Goal: Task Accomplishment & Management: Complete application form

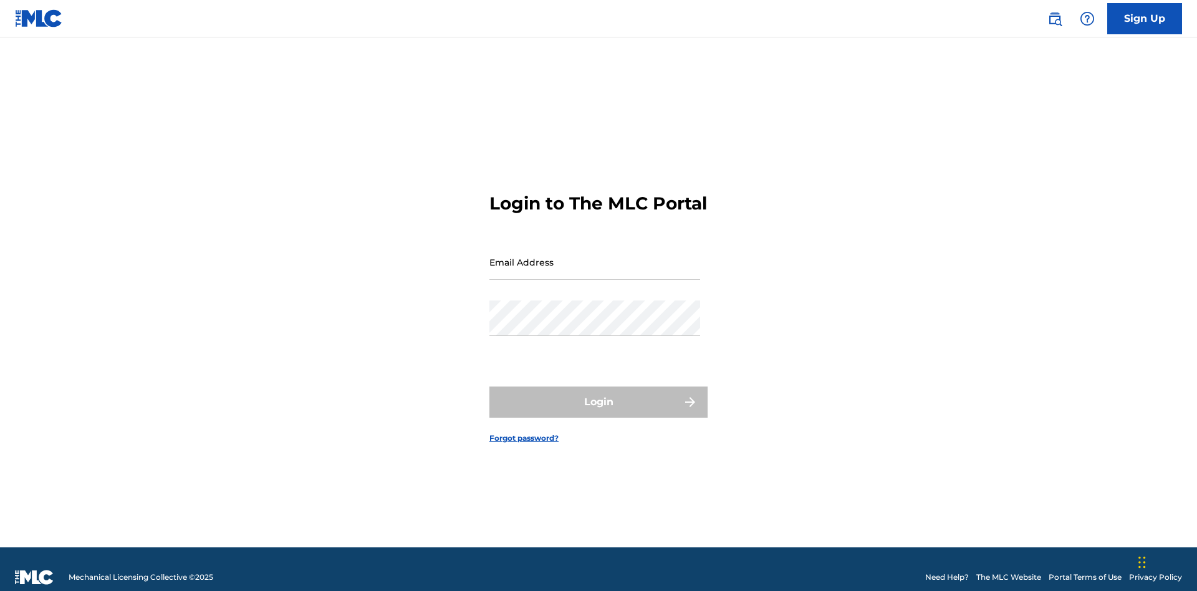
scroll to position [16, 0]
click at [595, 256] on input "Email Address" at bounding box center [594, 262] width 211 height 36
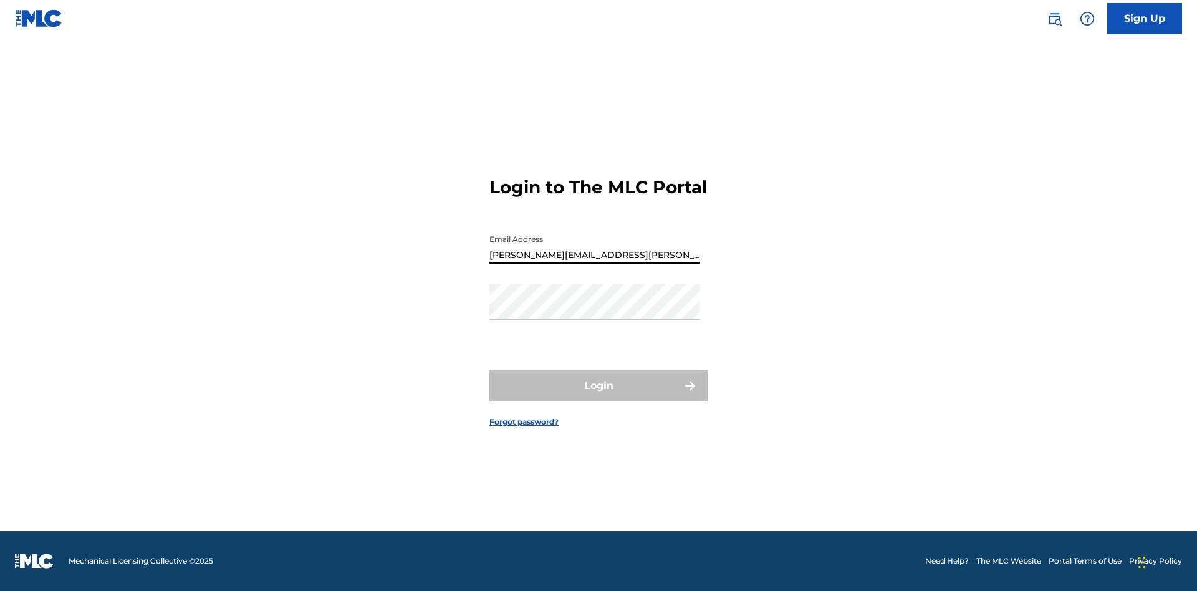
type input "[PERSON_NAME][EMAIL_ADDRESS][PERSON_NAME][DOMAIN_NAME]"
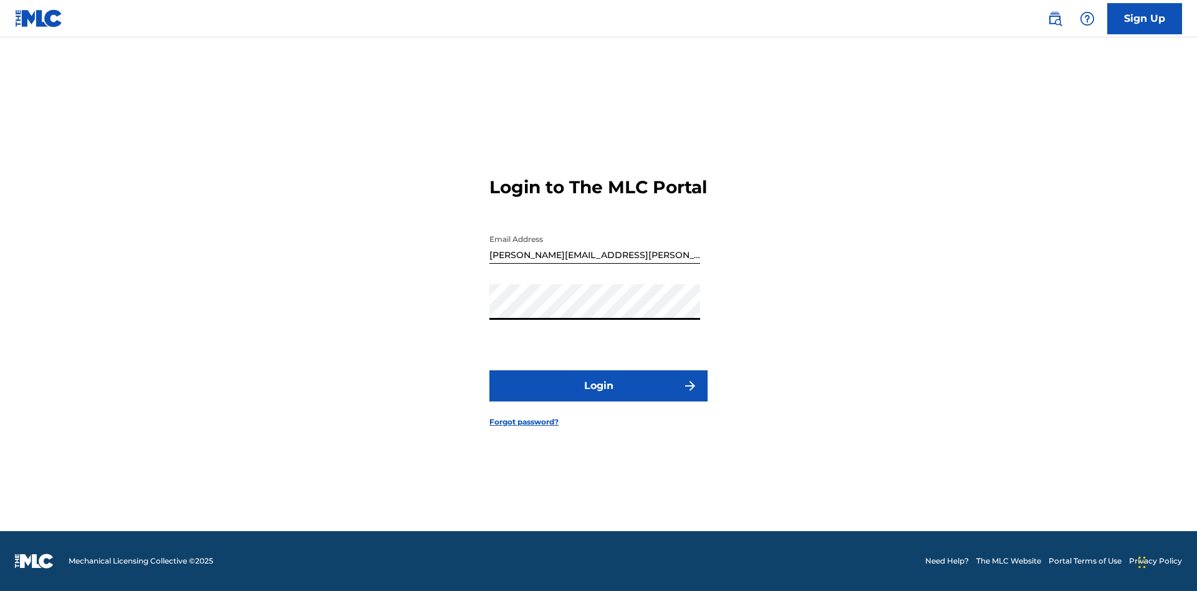
click at [598, 396] on button "Login" at bounding box center [598, 385] width 218 height 31
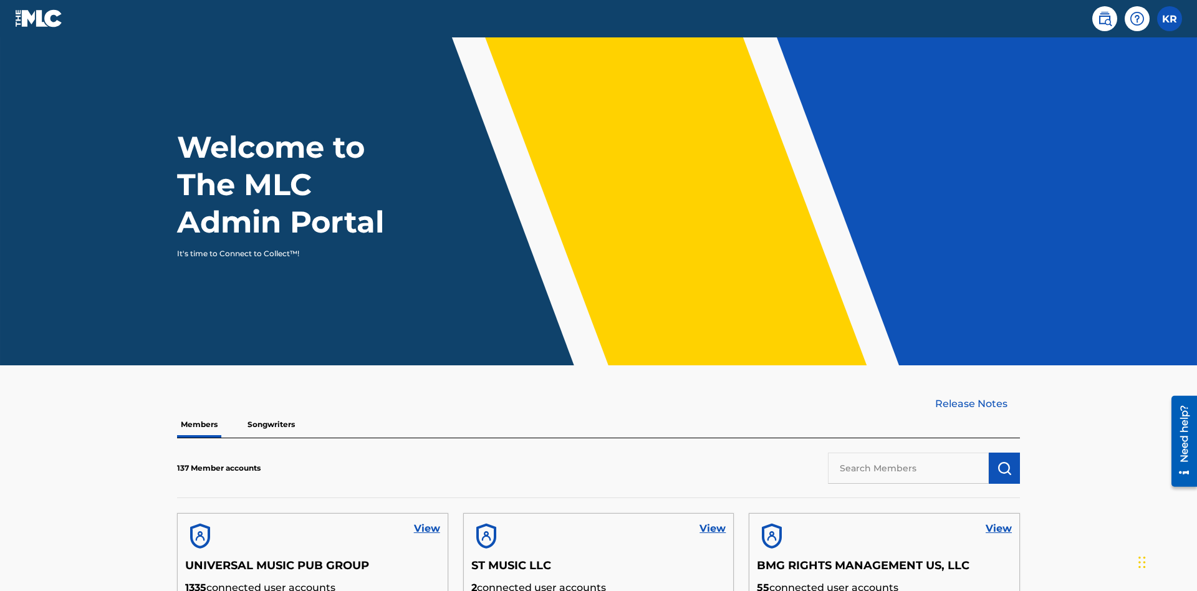
click at [1169, 18] on label at bounding box center [1169, 18] width 25 height 25
click at [1169, 19] on input "KR [PERSON_NAME] [PERSON_NAME][EMAIL_ADDRESS][PERSON_NAME][DOMAIN_NAME] Profile…" at bounding box center [1169, 19] width 0 height 0
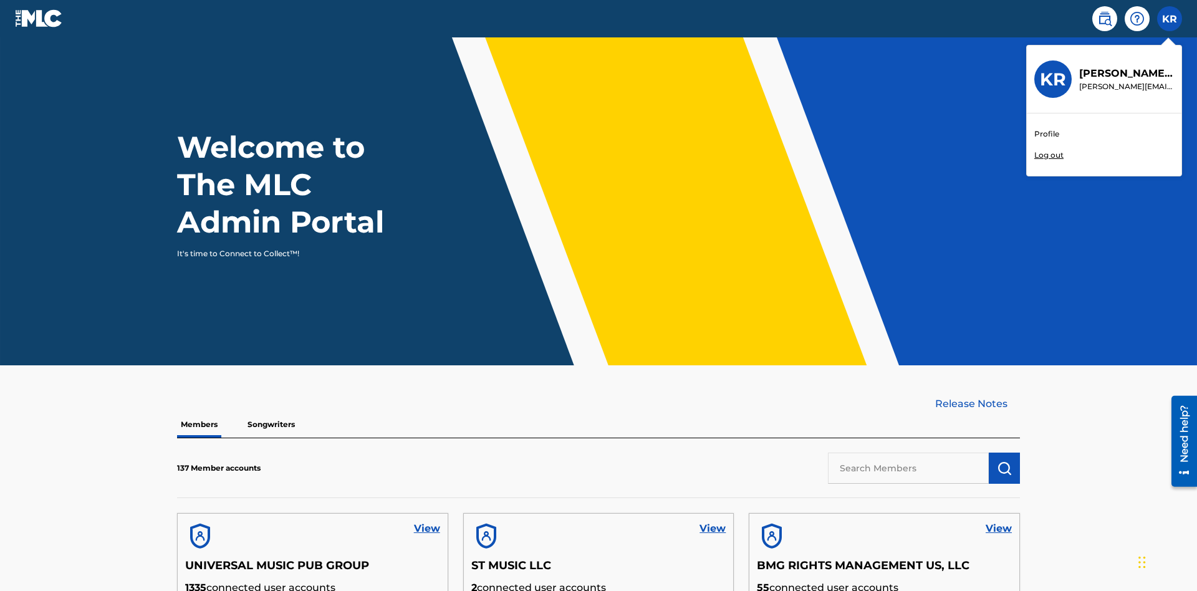
click at [1046, 134] on link "Profile" at bounding box center [1046, 133] width 25 height 11
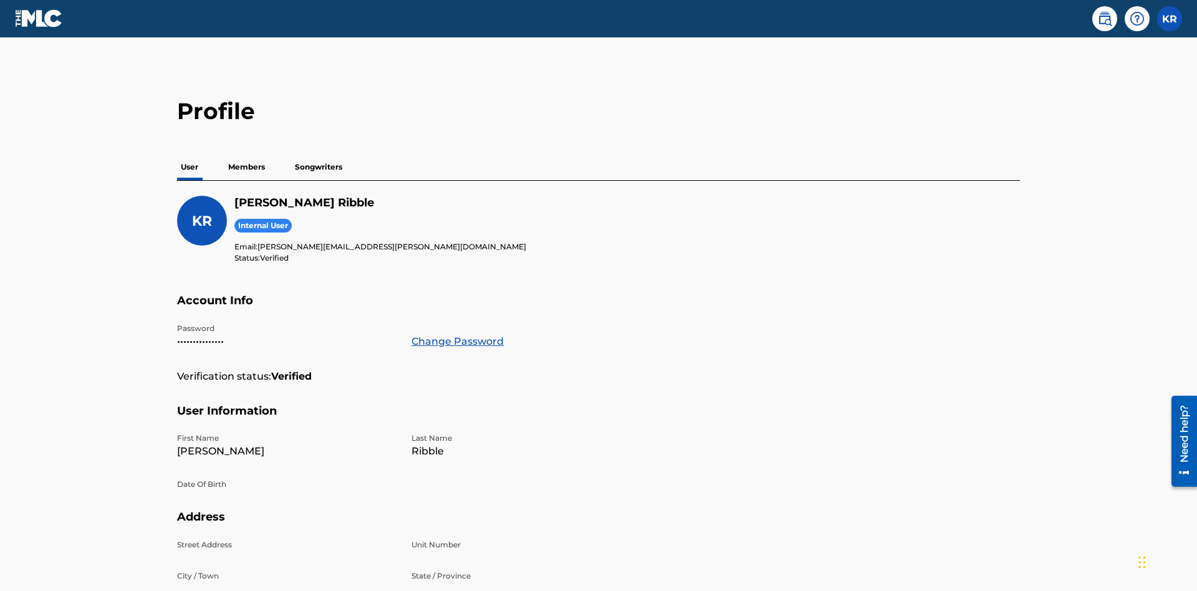
click at [247, 154] on p "Members" at bounding box center [246, 167] width 44 height 26
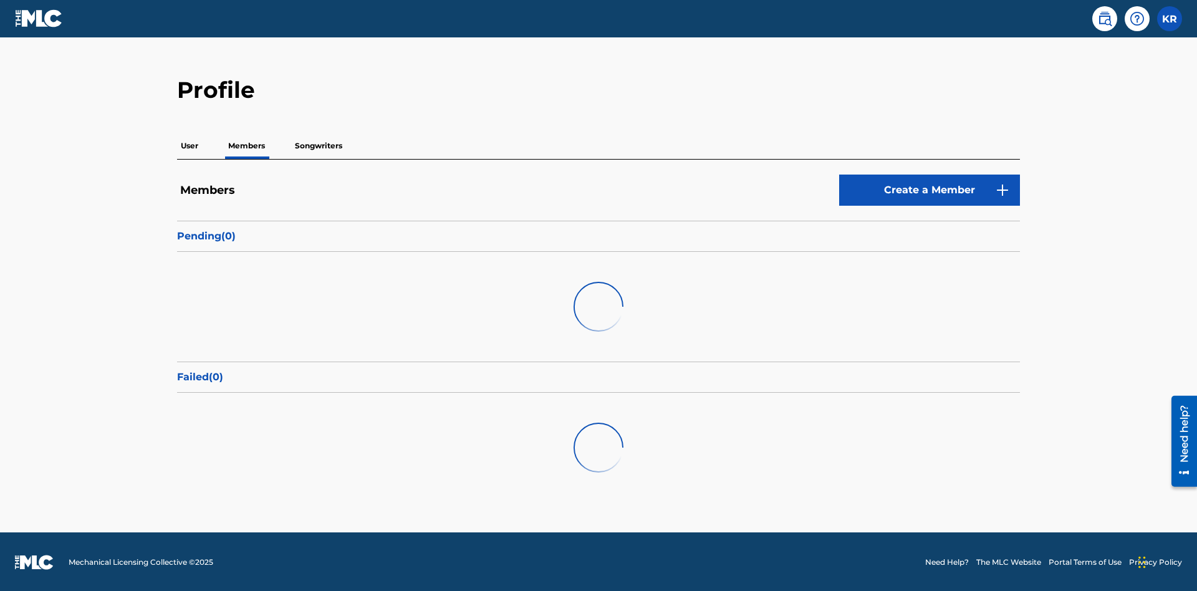
click at [929, 189] on link "Create a Member" at bounding box center [929, 190] width 181 height 31
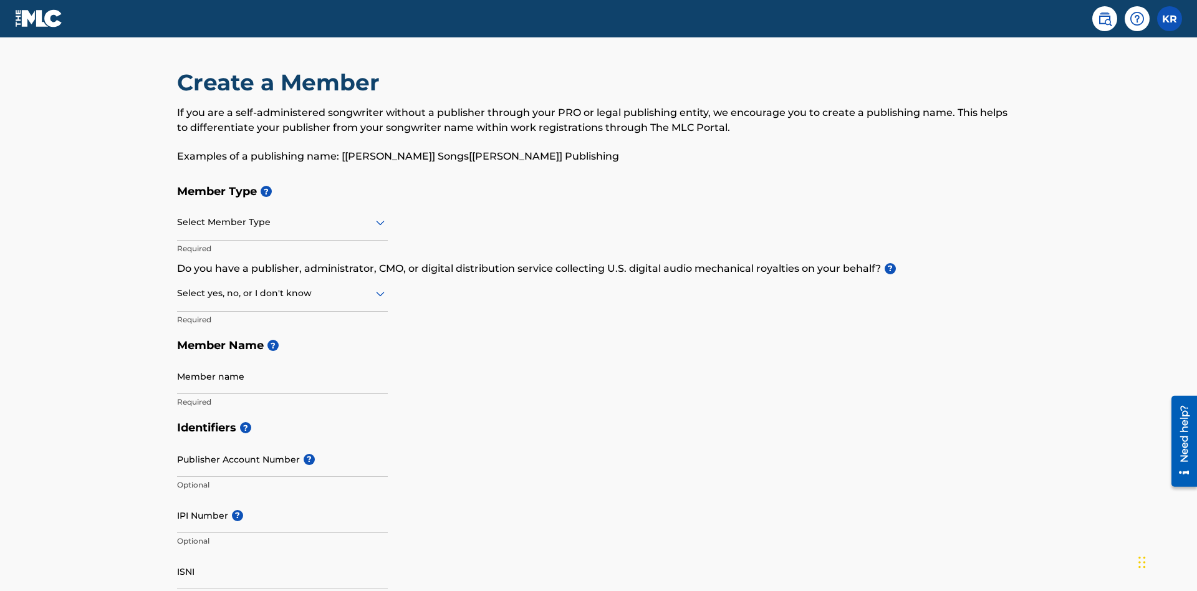
click at [178, 216] on input "text" at bounding box center [178, 222] width 2 height 13
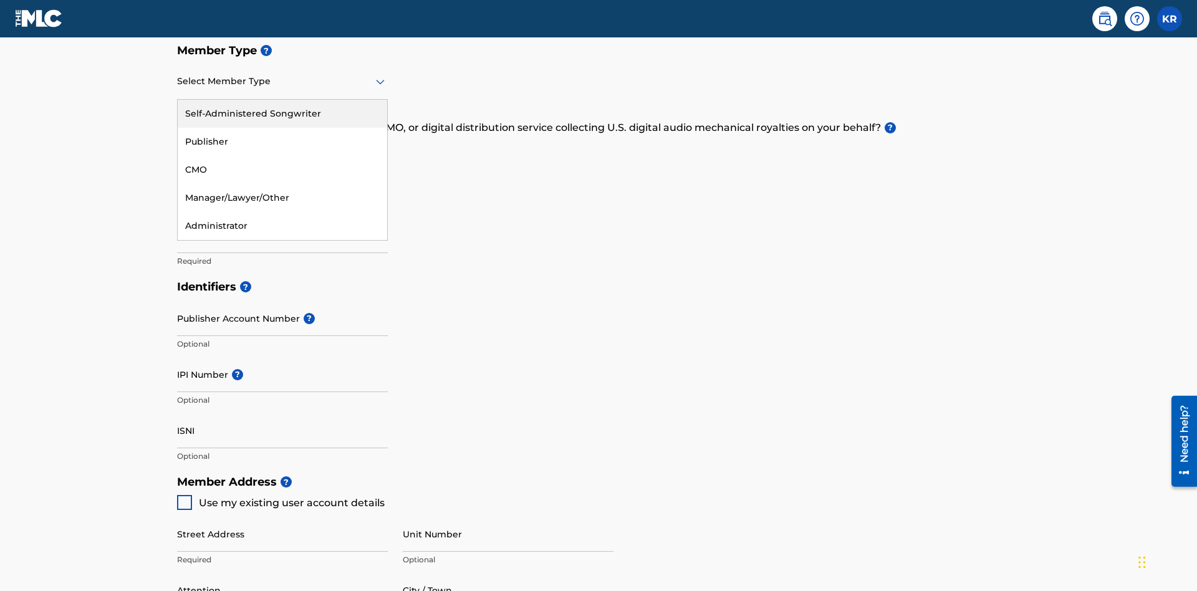
click at [282, 113] on div "Self-Administered Songwriter" at bounding box center [282, 114] width 209 height 28
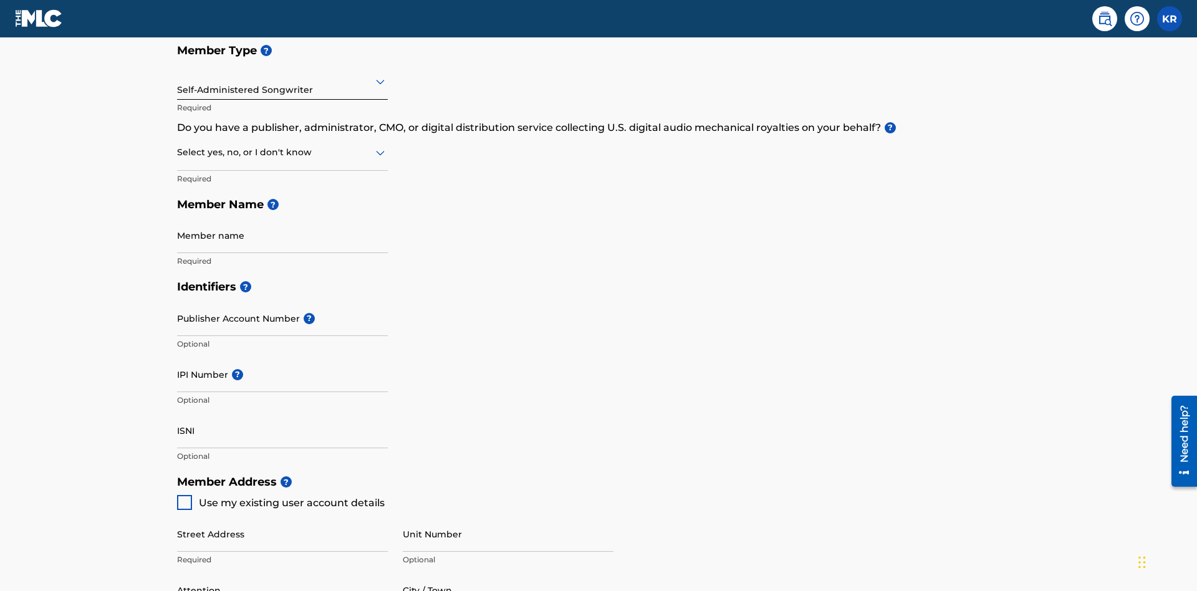
click at [178, 146] on input "text" at bounding box center [178, 152] width 2 height 13
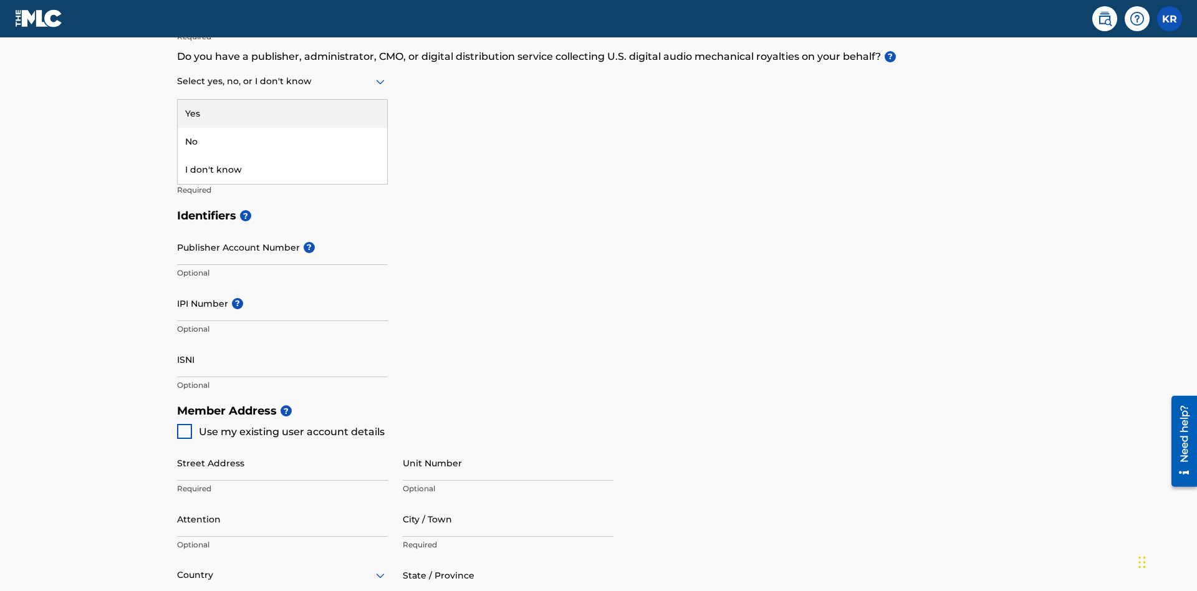
click at [282, 141] on div "No" at bounding box center [282, 142] width 209 height 28
click at [282, 146] on input "Member name" at bounding box center [282, 164] width 211 height 36
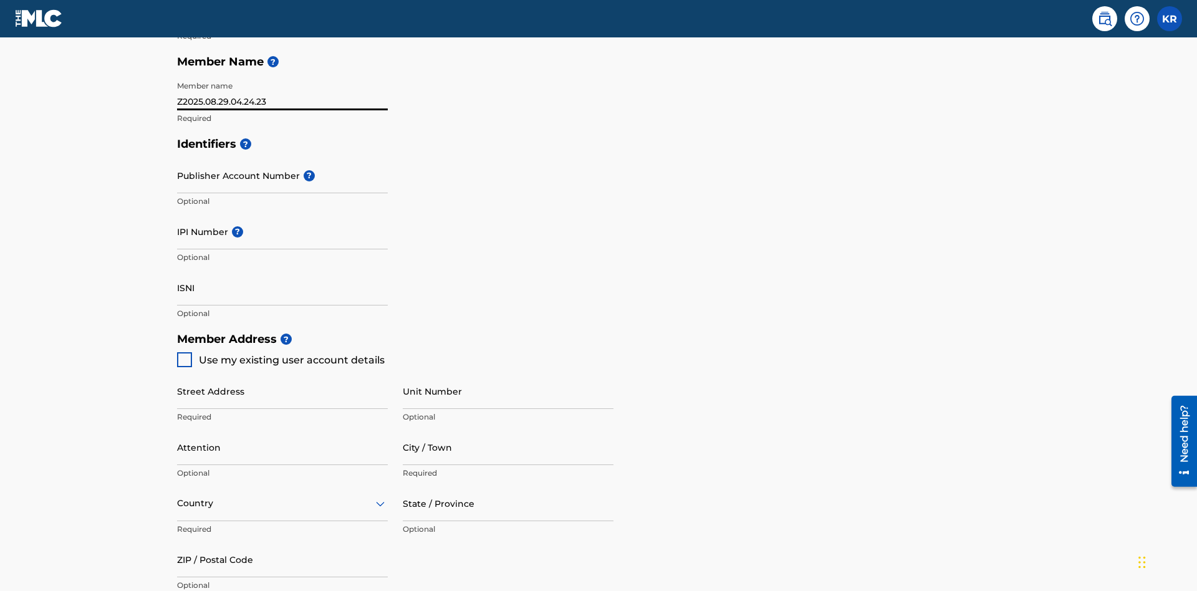
type input "Z2025.08.29.04.24.23"
click at [282, 373] on input "Street Address" at bounding box center [282, 391] width 211 height 36
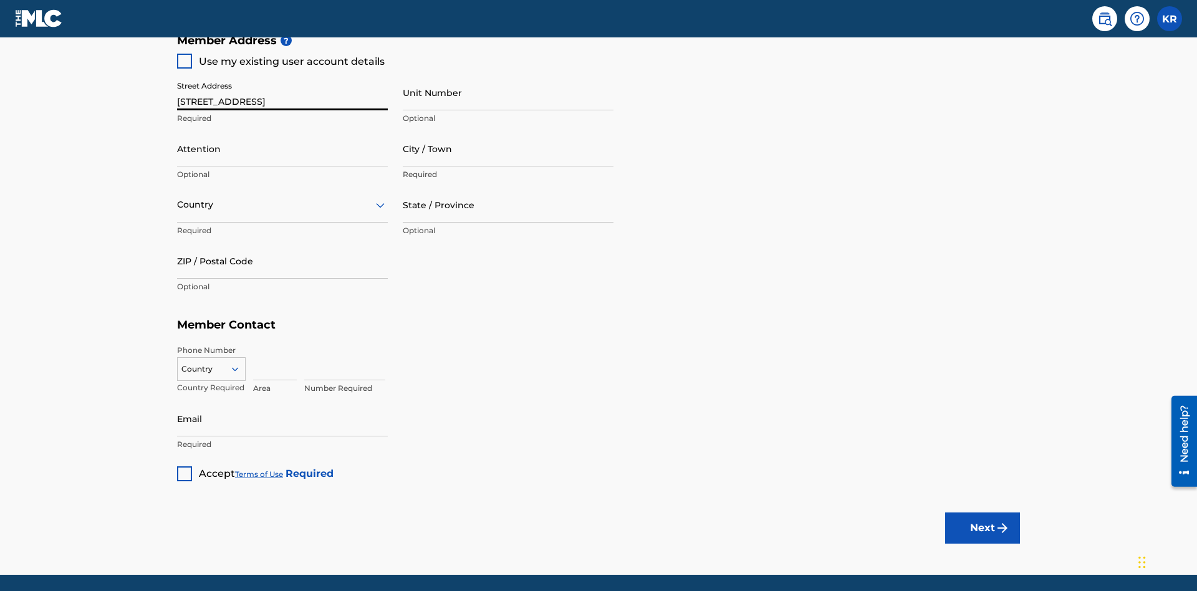
type input "[STREET_ADDRESS]"
click at [508, 92] on input "Unit Number" at bounding box center [508, 93] width 211 height 36
type input "Unit A"
click at [282, 131] on input "Attention" at bounding box center [282, 149] width 211 height 36
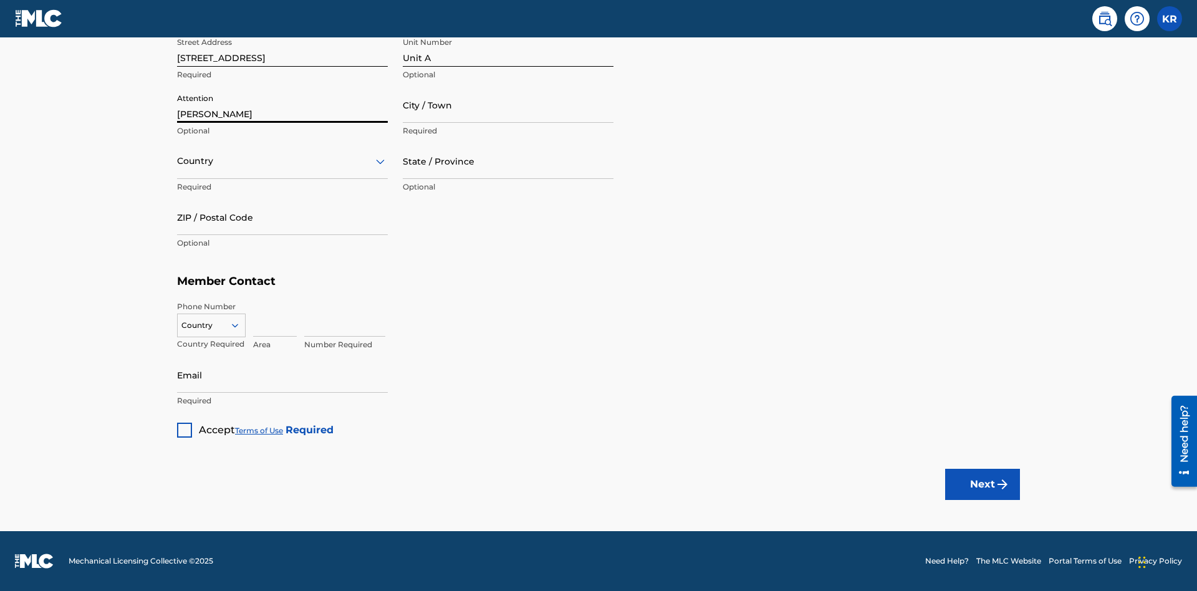
type input "[PERSON_NAME]"
click at [508, 105] on input "City / Town" at bounding box center [508, 105] width 211 height 36
type input "[GEOGRAPHIC_DATA]"
click at [178, 161] on input "text" at bounding box center [178, 161] width 2 height 13
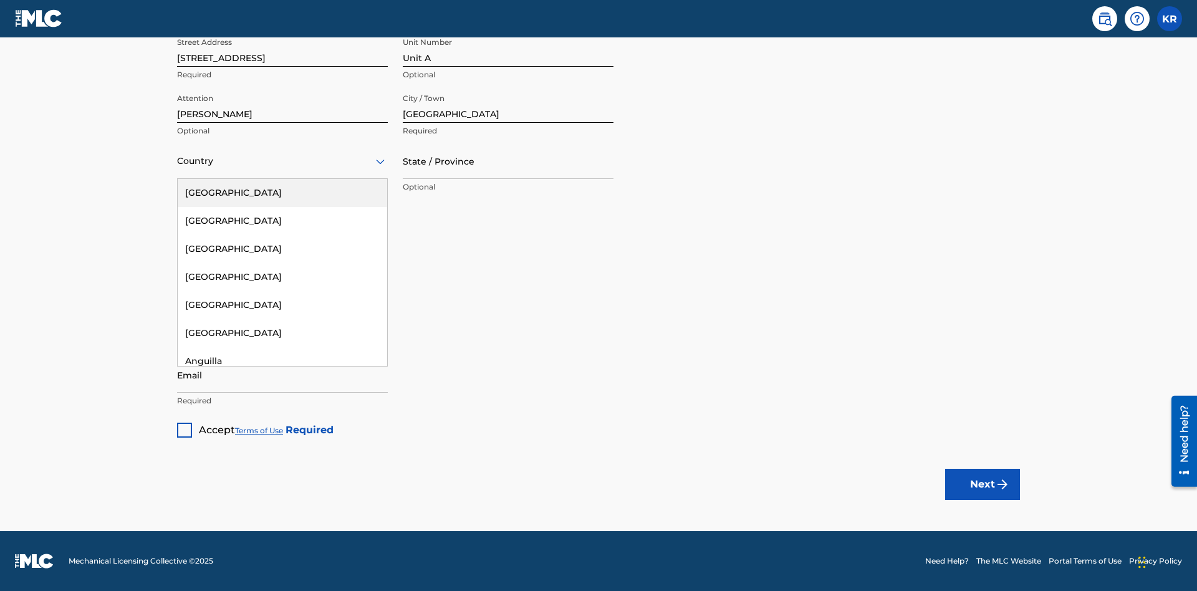
click at [282, 193] on div "[GEOGRAPHIC_DATA]" at bounding box center [282, 193] width 209 height 28
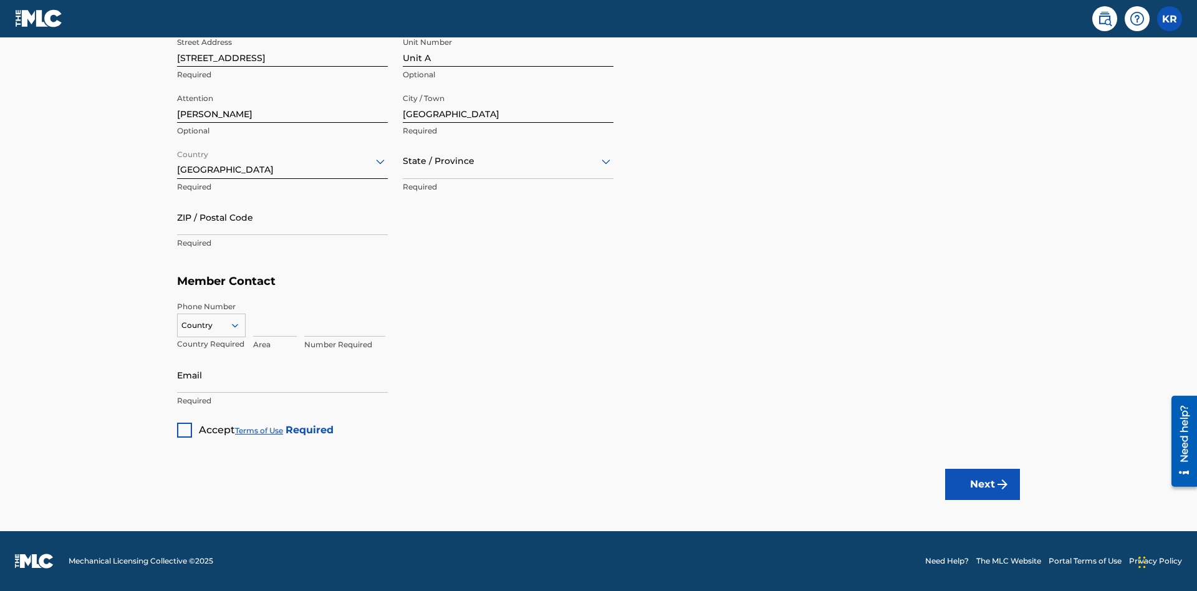
click at [403, 161] on input "text" at bounding box center [404, 161] width 2 height 13
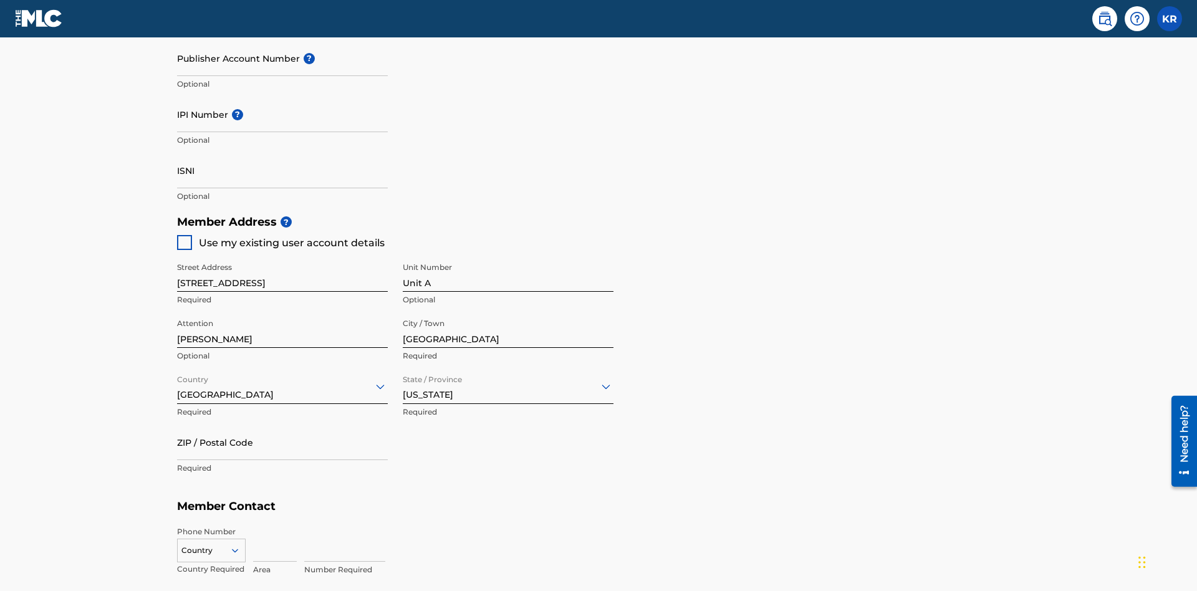
click at [282, 424] on input "ZIP / Postal Code" at bounding box center [282, 442] width 211 height 36
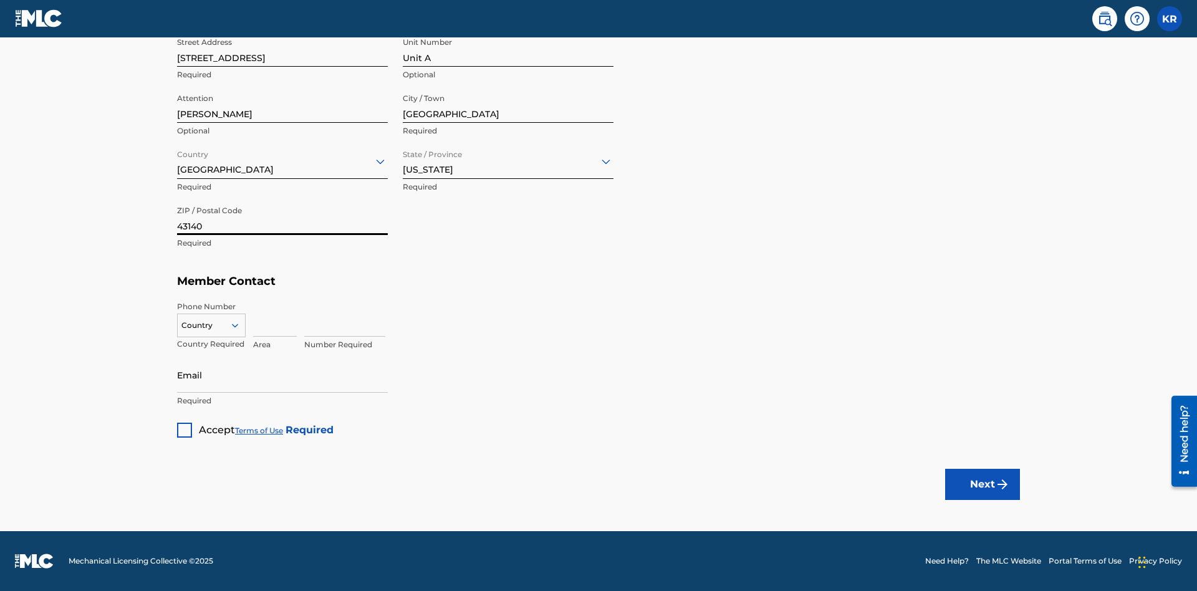
type input "43140"
click at [240, 325] on icon at bounding box center [234, 325] width 11 height 11
click at [211, 345] on div "US, [GEOGRAPHIC_DATA] +1" at bounding box center [211, 356] width 67 height 49
click at [275, 318] on input at bounding box center [275, 319] width 44 height 36
type input "740"
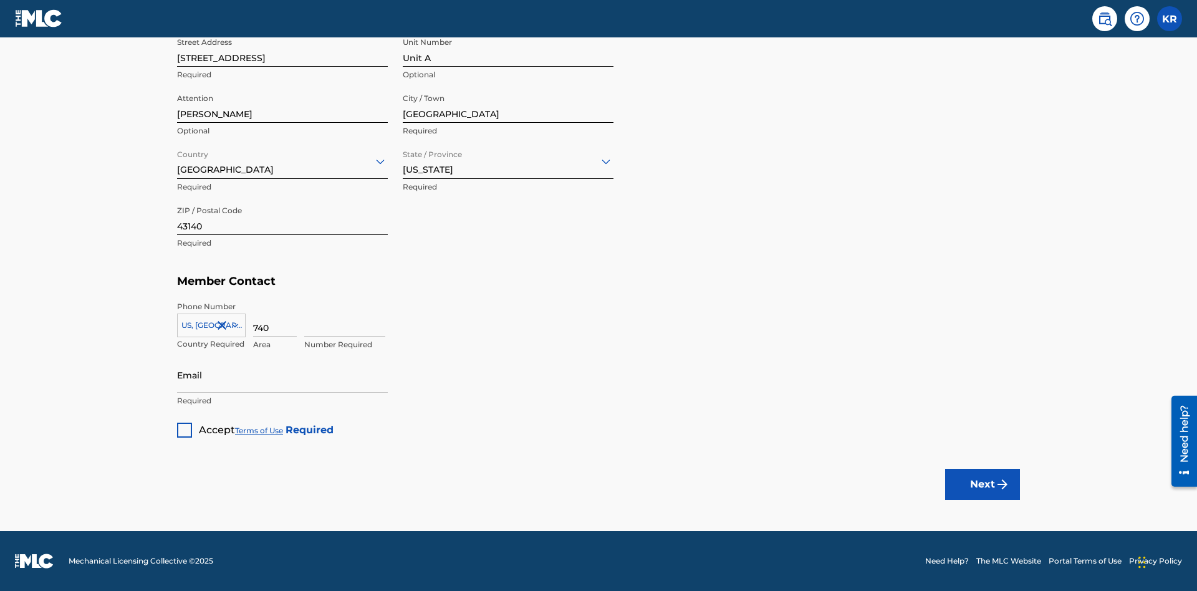
click at [345, 318] on input at bounding box center [344, 319] width 81 height 36
type input "8675309"
click at [282, 375] on input "Email" at bounding box center [282, 375] width 211 height 36
type input "[EMAIL_ADDRESS][DOMAIN_NAME]"
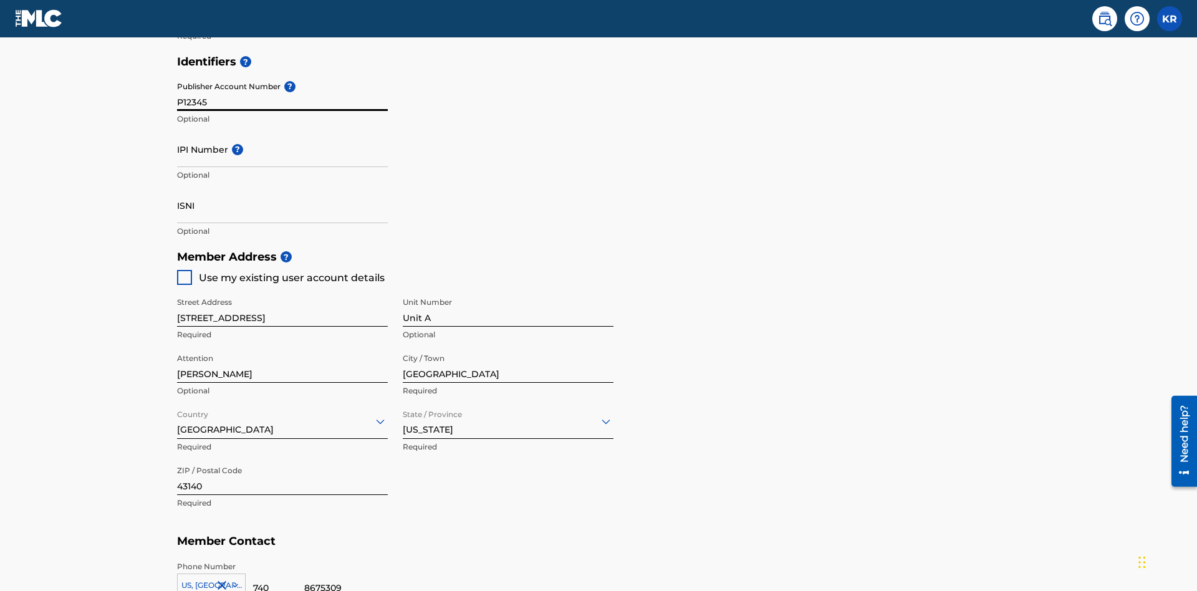
type input "P12345"
click at [282, 132] on input "IPI Number ?" at bounding box center [282, 150] width 211 height 36
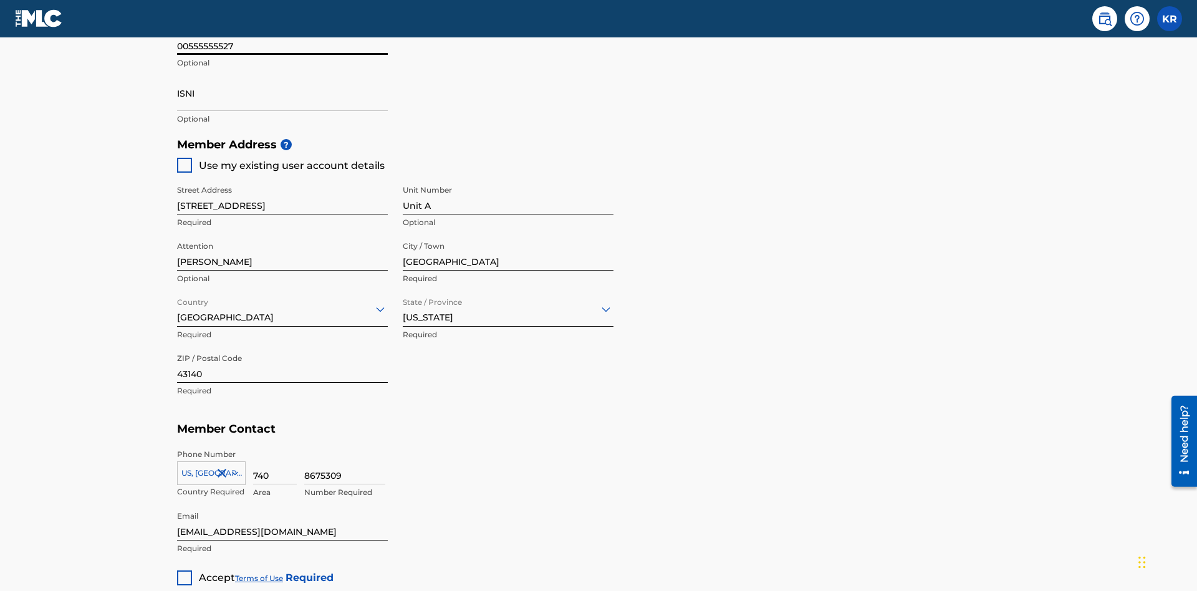
type input "00555555527"
click at [282, 93] on input "ISNI" at bounding box center [282, 93] width 211 height 36
type input "1783704242094149"
click at [184, 570] on div at bounding box center [184, 577] width 15 height 15
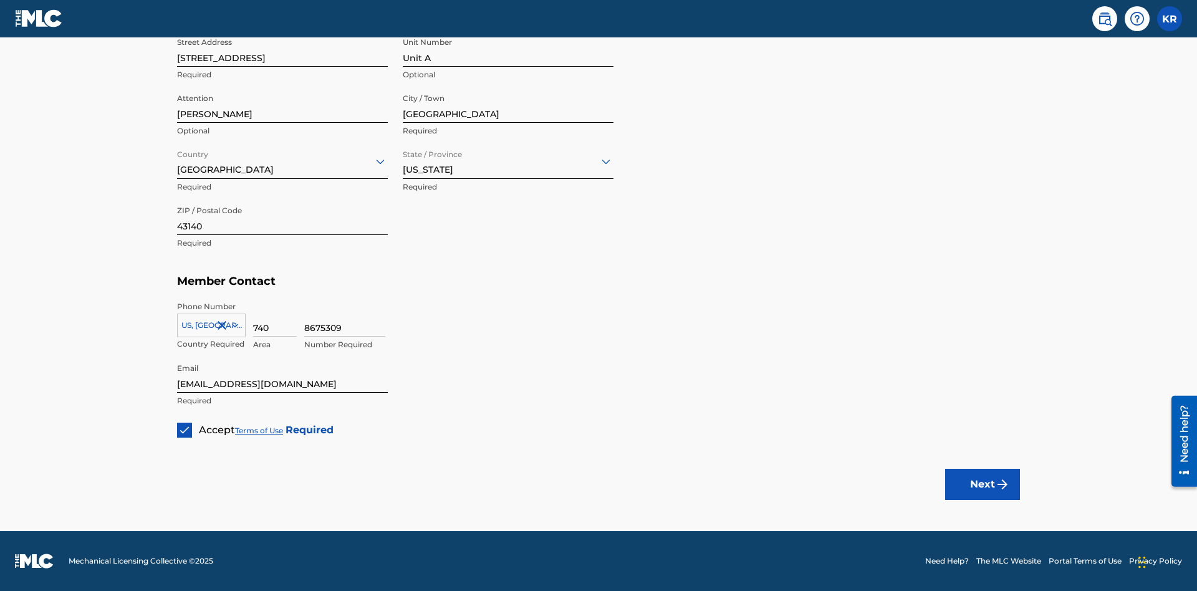
click at [982, 484] on button "Next" at bounding box center [982, 484] width 75 height 31
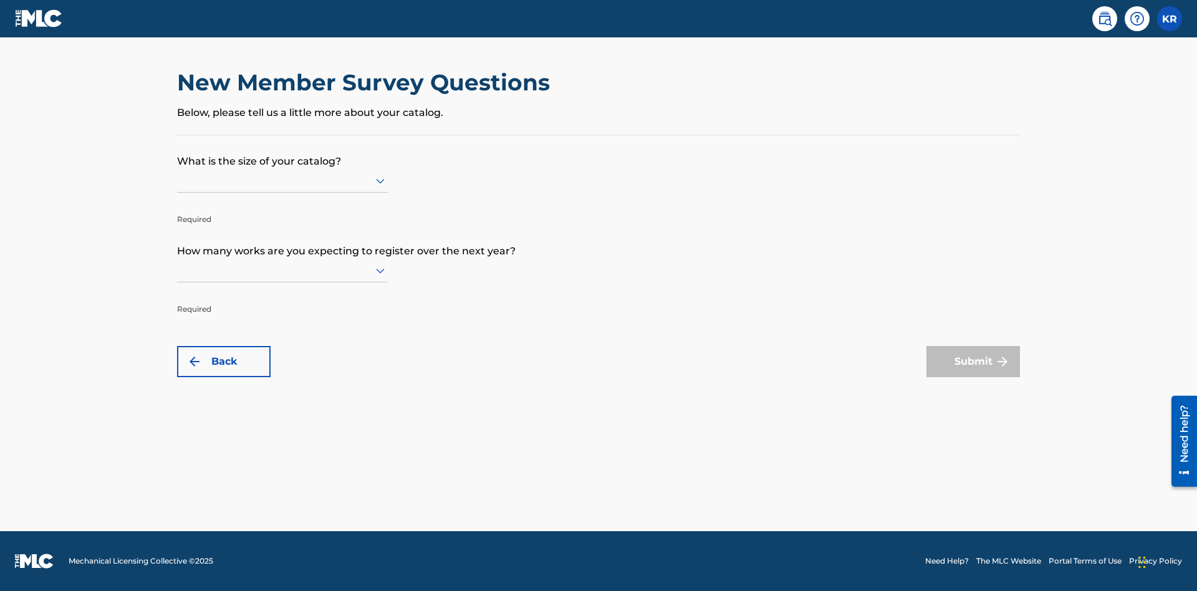
click at [178, 180] on input "text" at bounding box center [178, 180] width 2 height 13
